Goal: Task Accomplishment & Management: Manage account settings

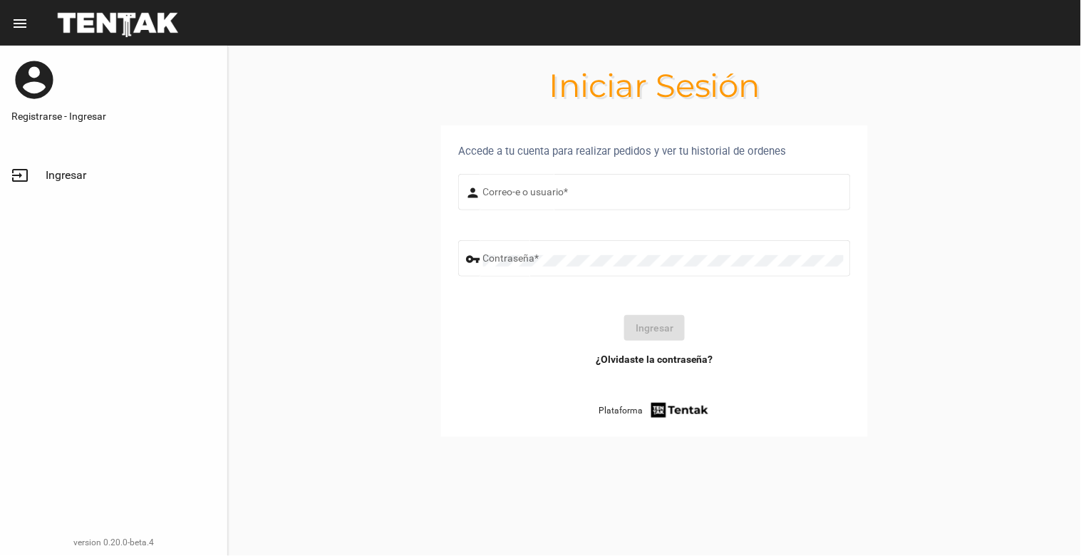
type input "[EMAIL_ADDRESS][DOMAIN_NAME]"
click at [656, 329] on button "Ingresar" at bounding box center [654, 328] width 61 height 26
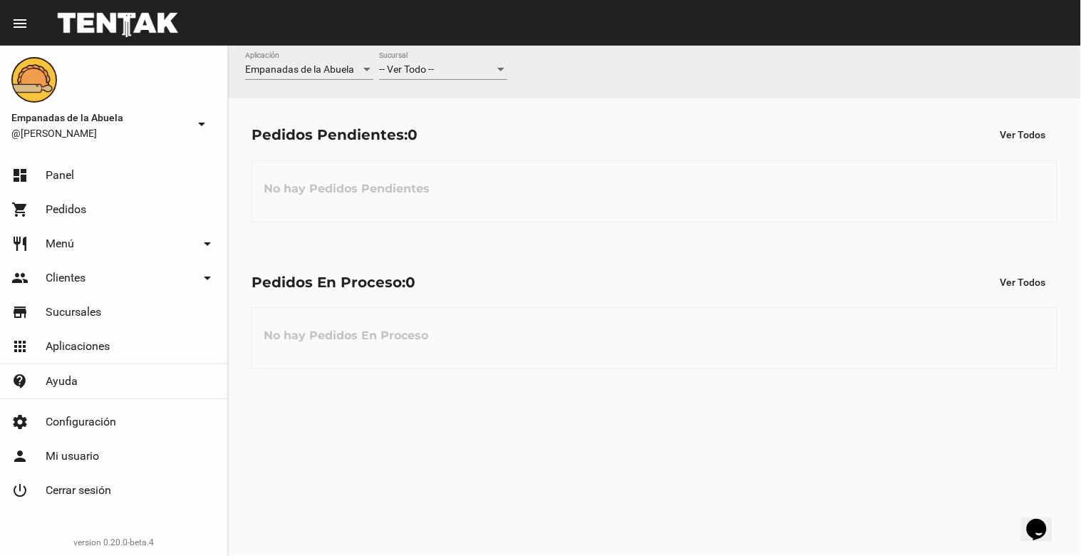
click at [500, 68] on div at bounding box center [500, 70] width 7 height 4
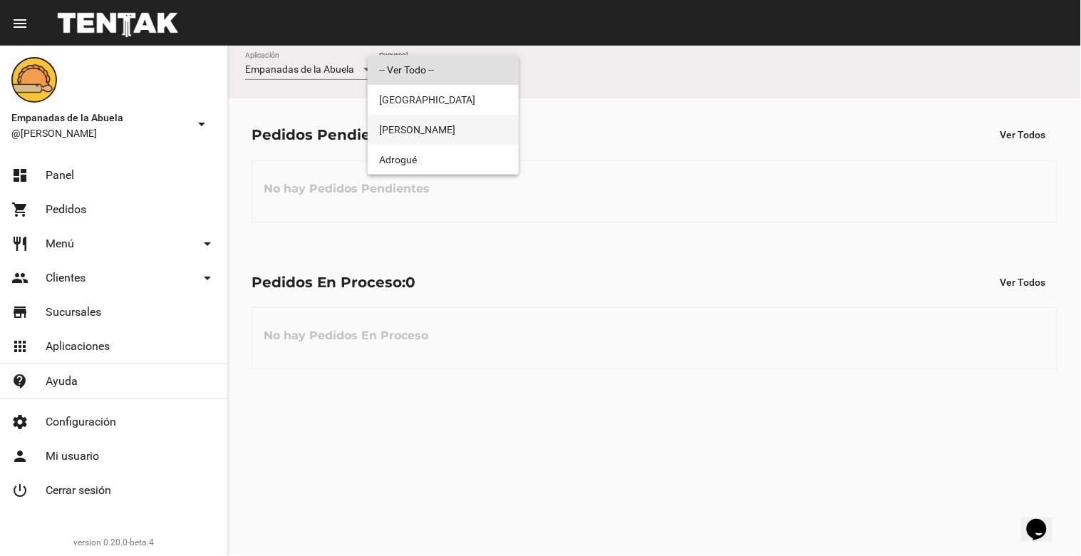
click at [483, 137] on span "[PERSON_NAME]" at bounding box center [443, 130] width 128 height 30
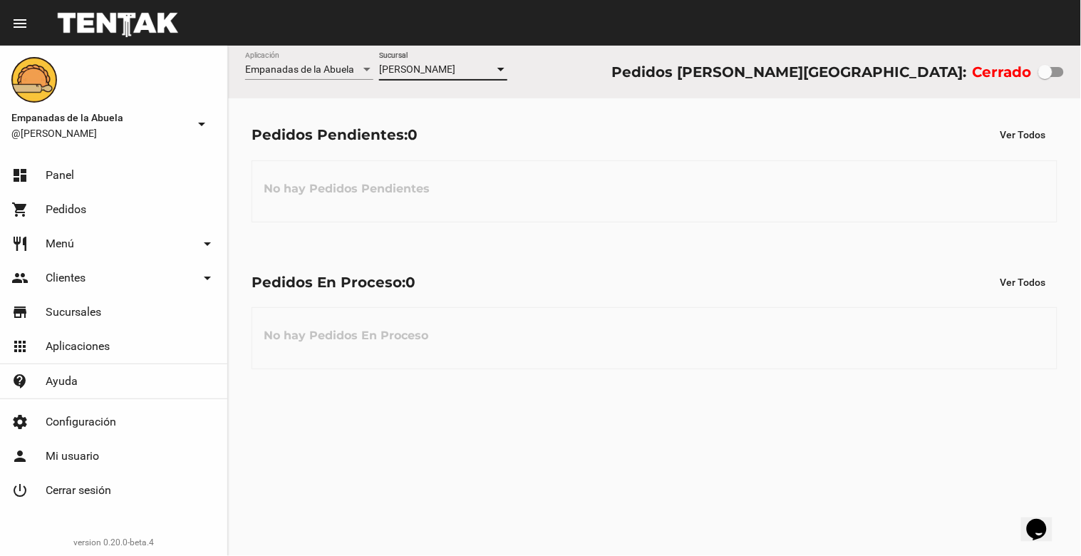
click at [1051, 76] on div at bounding box center [1045, 72] width 14 height 14
click at [1046, 77] on input "checkbox" at bounding box center [1045, 77] width 1 height 1
checkbox input "true"
